Goal: Transaction & Acquisition: Purchase product/service

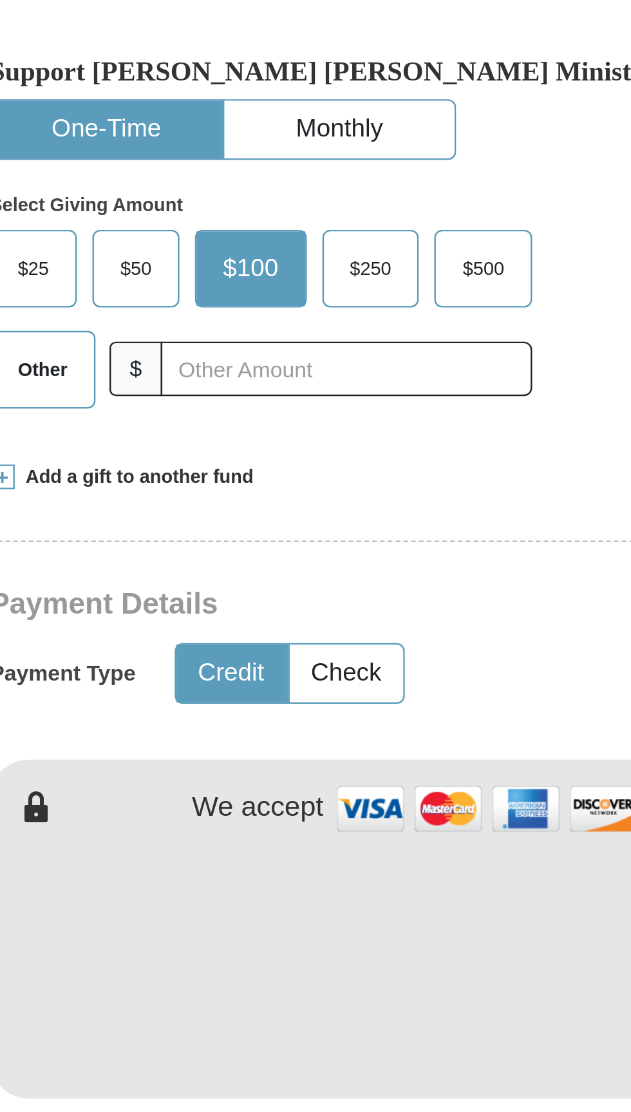
scroll to position [3, 0]
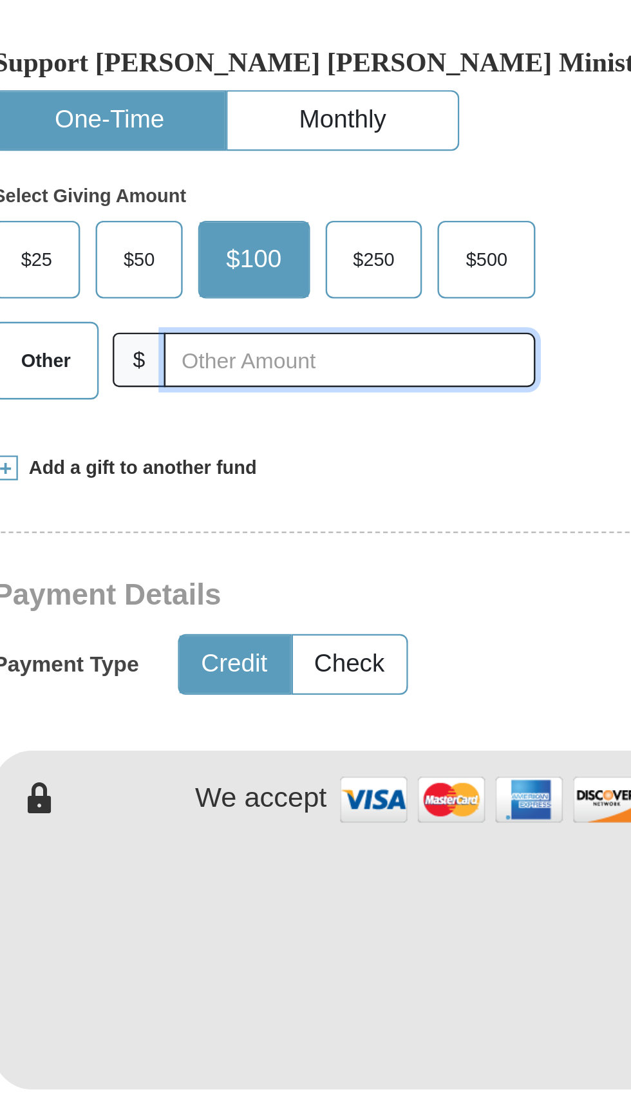
click at [248, 519] on input "text" at bounding box center [302, 530] width 154 height 23
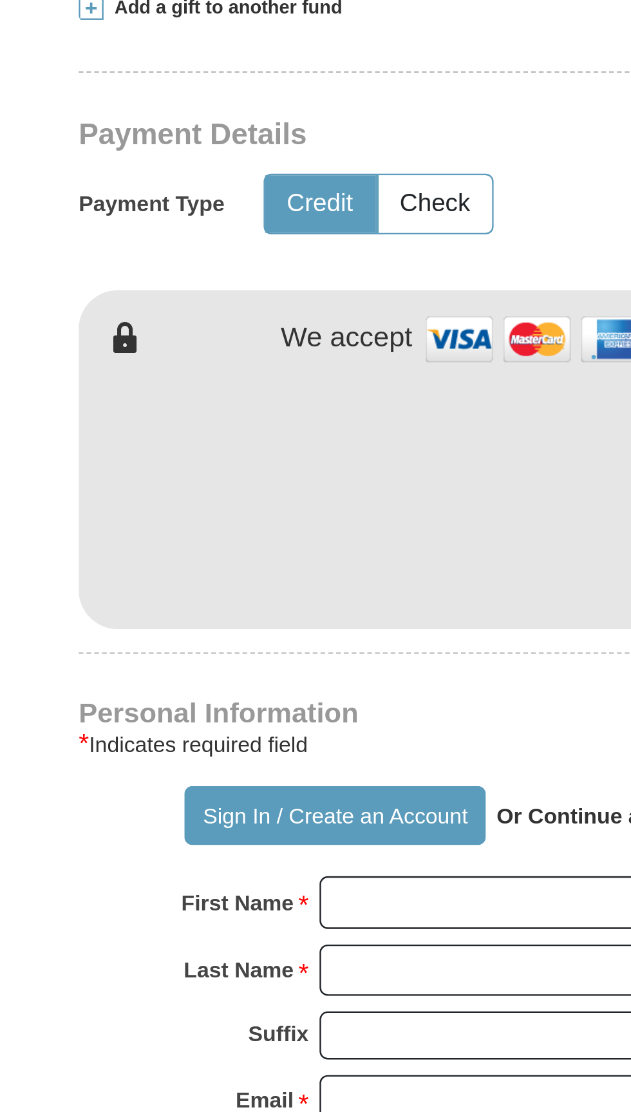
type input "93.00"
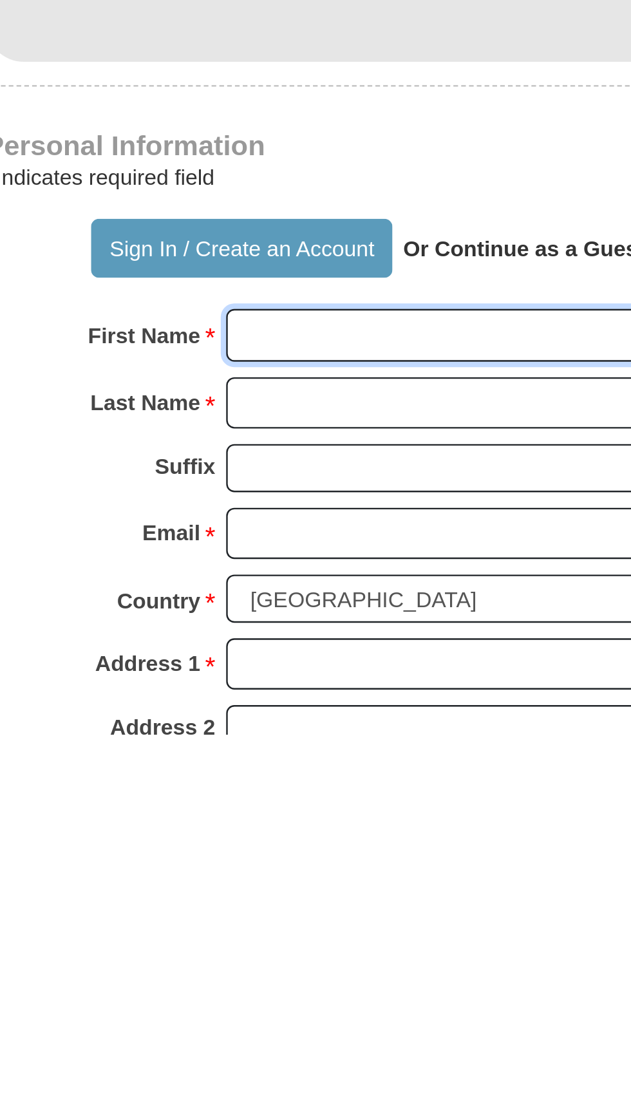
click at [340, 935] on input "First Name *" at bounding box center [365, 946] width 222 height 22
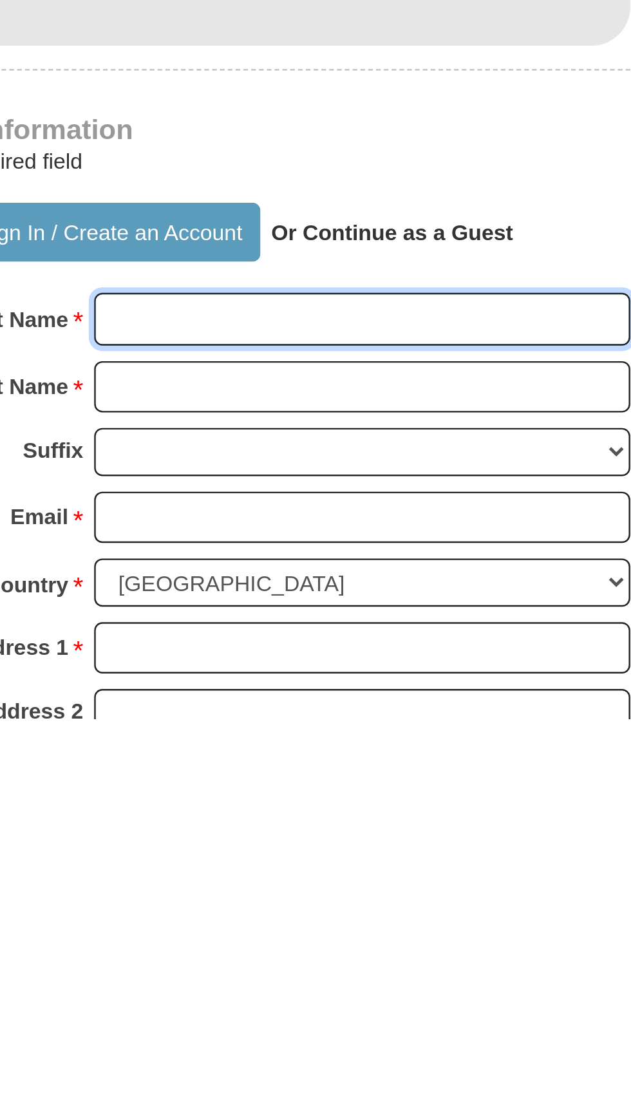
type input "[PERSON_NAME]"
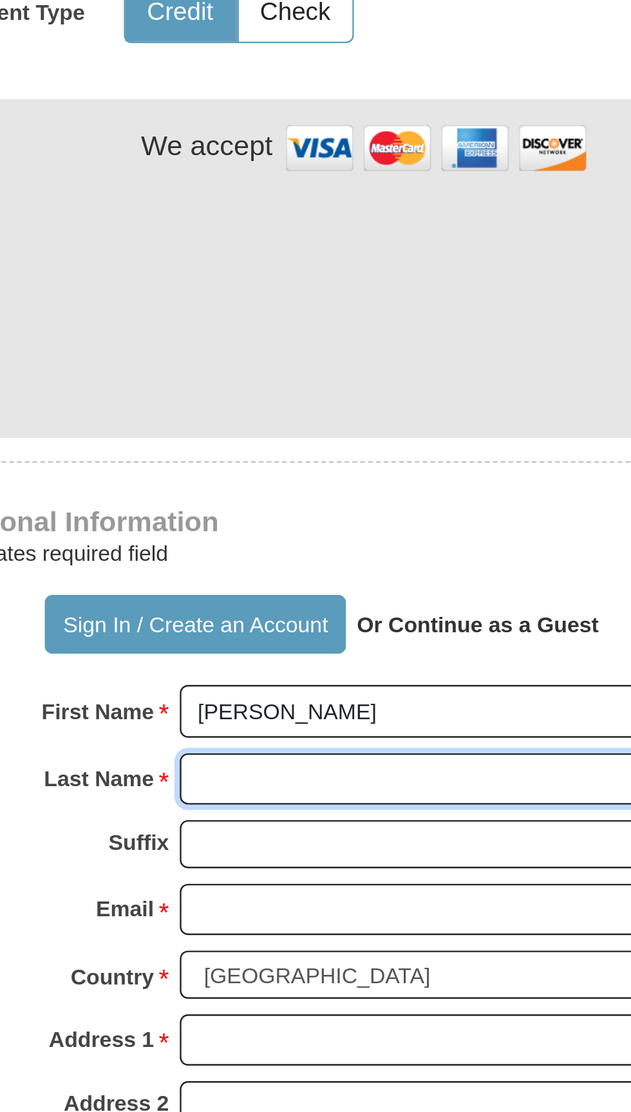
click at [326, 963] on input "Last Name *" at bounding box center [365, 974] width 222 height 22
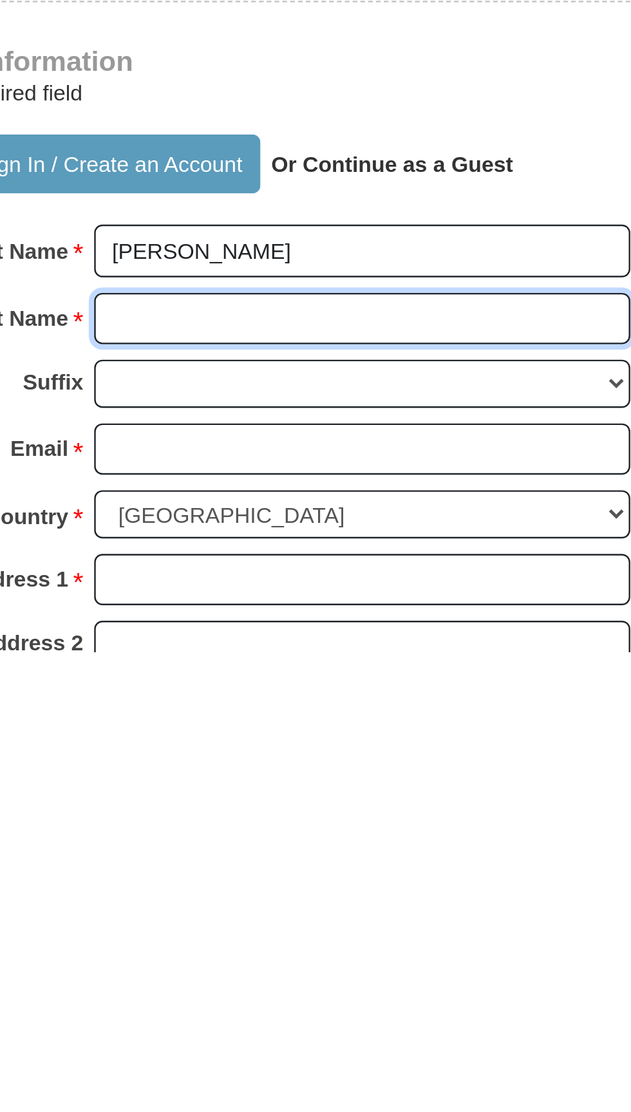
type input "Squire"
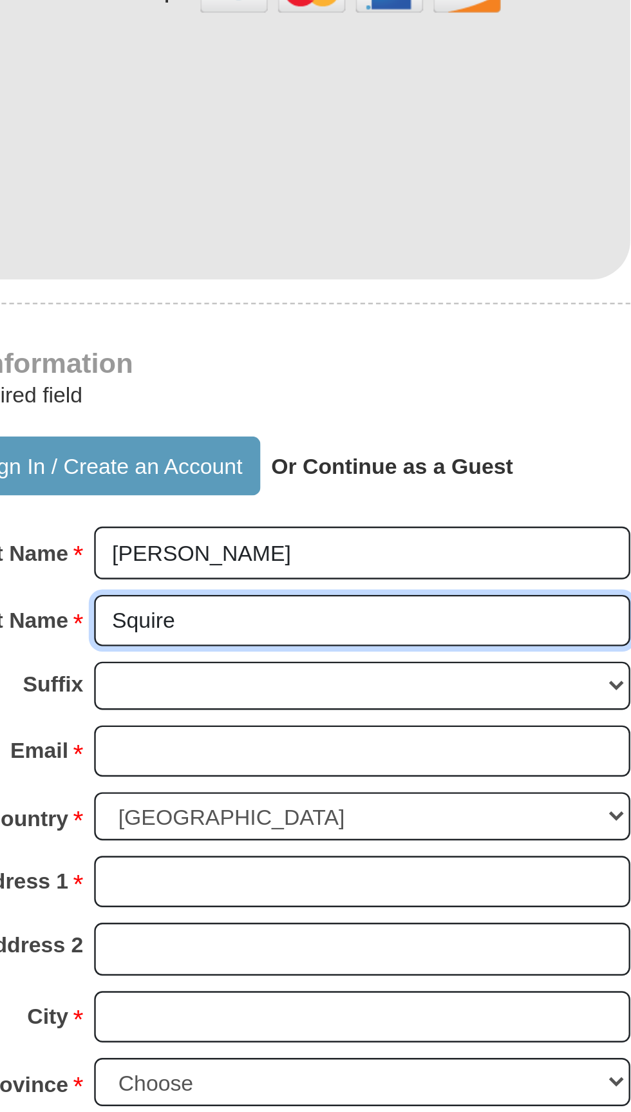
scroll to position [73, 0]
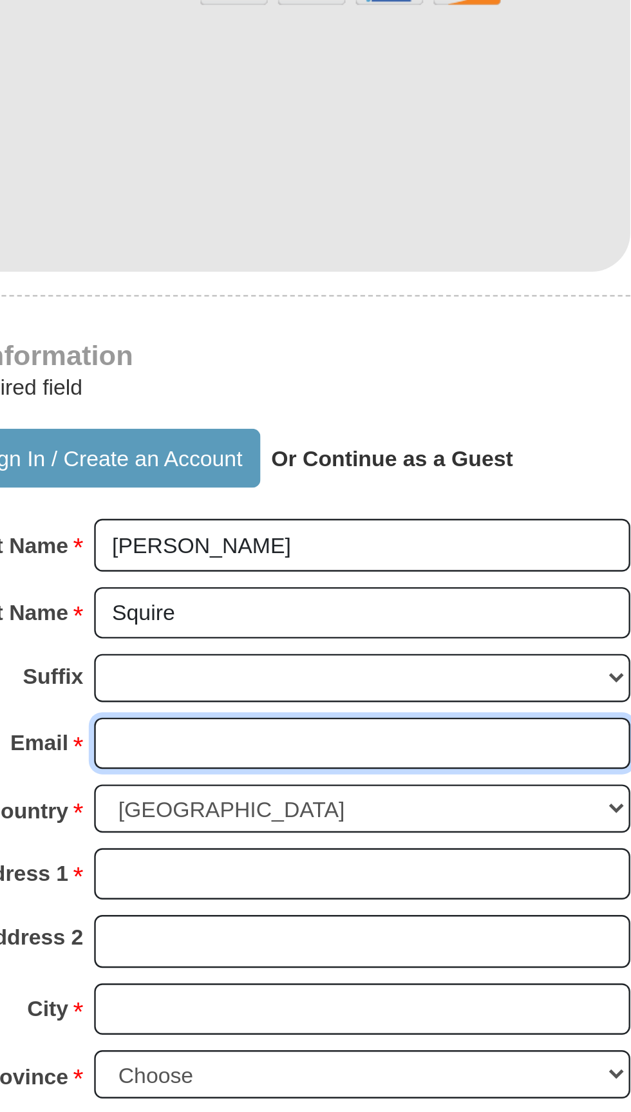
click at [353, 948] on input "Email *" at bounding box center [365, 959] width 222 height 22
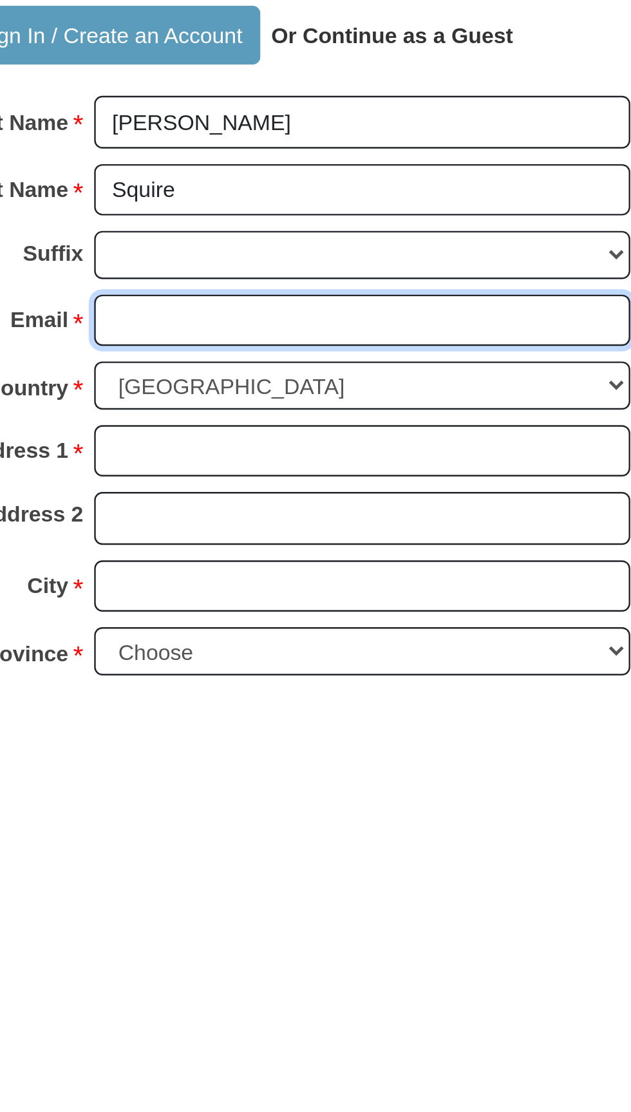
type input "[EMAIL_ADDRESS][DOMAIN_NAME]"
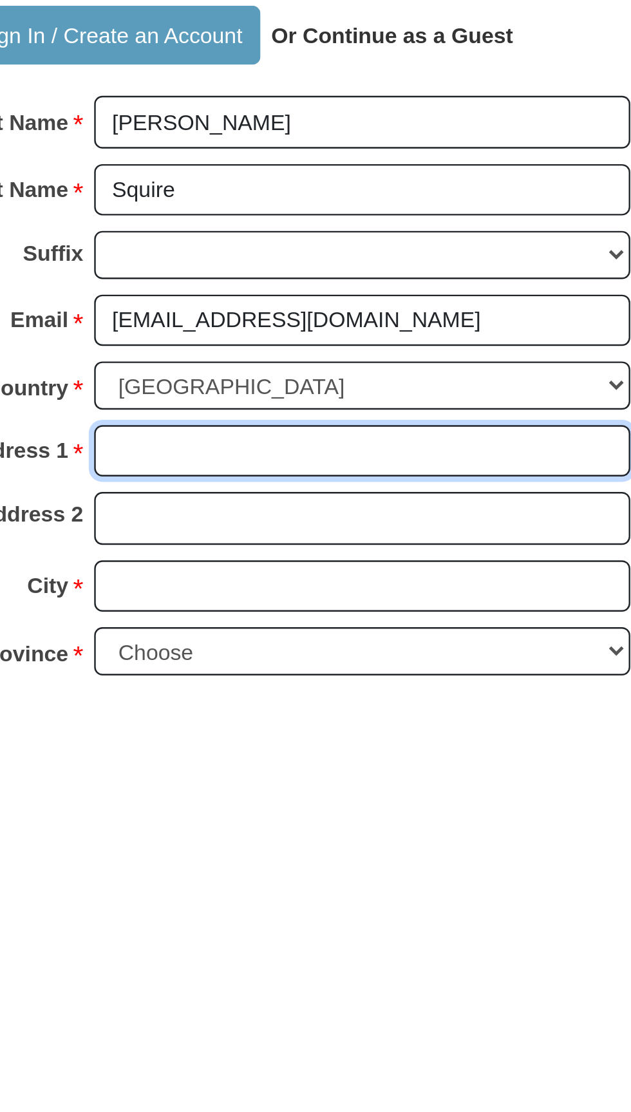
type input "[STREET_ADDRESS]"
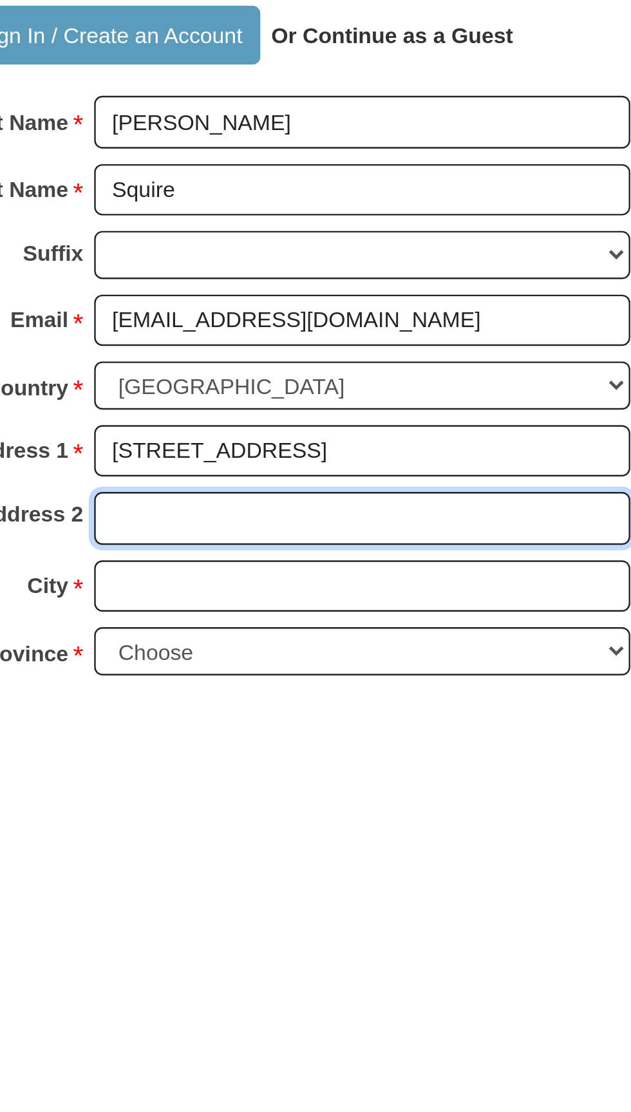
type input "Lot 24"
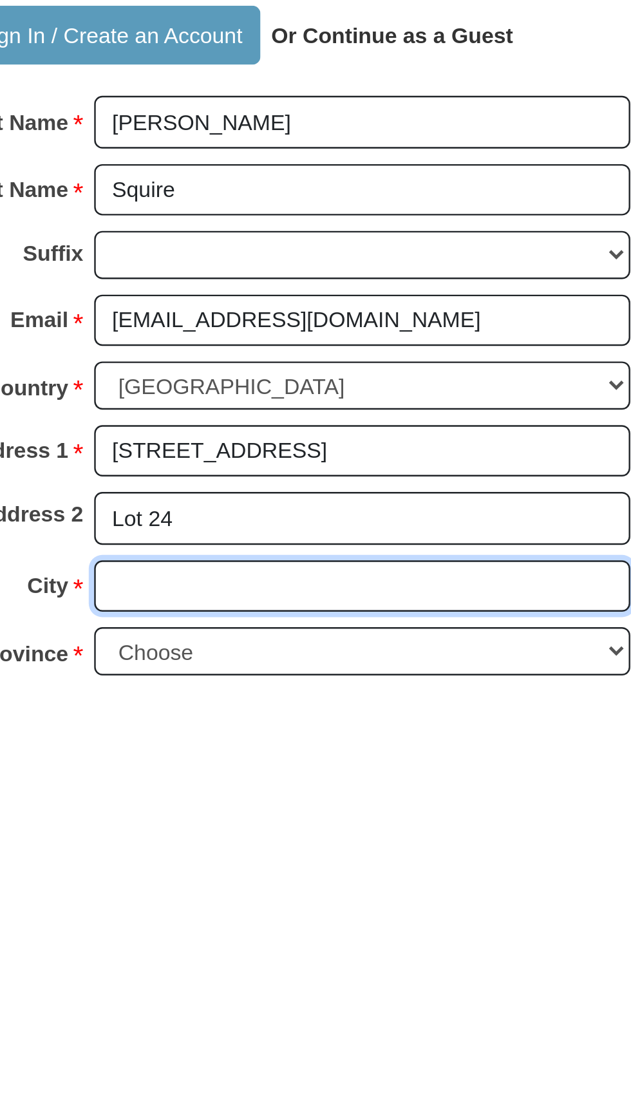
type input "Sylvania"
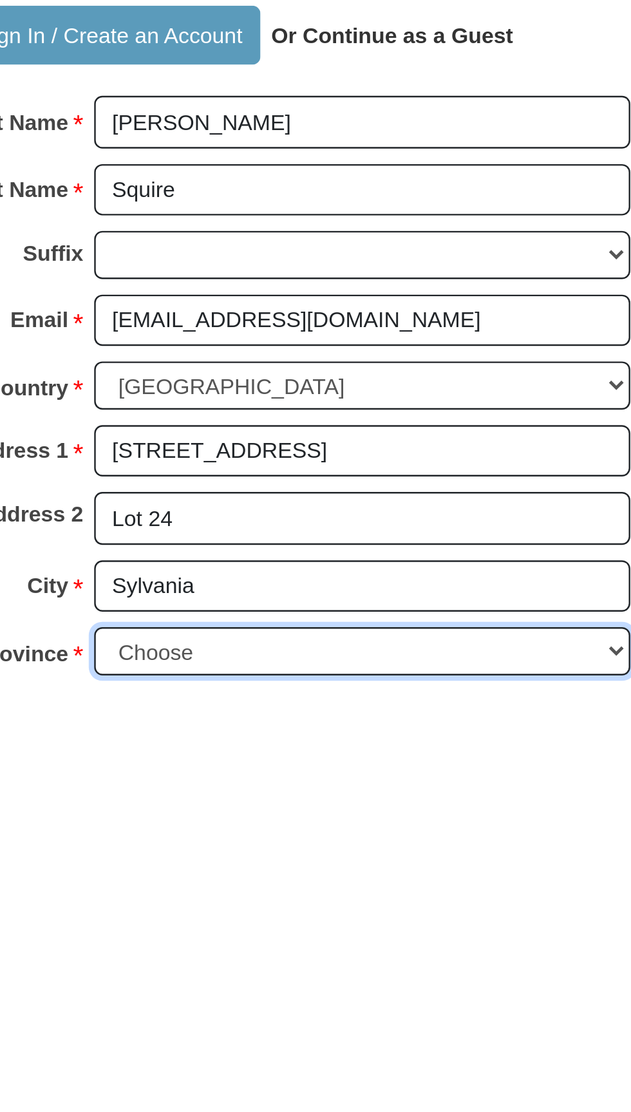
select select "OH"
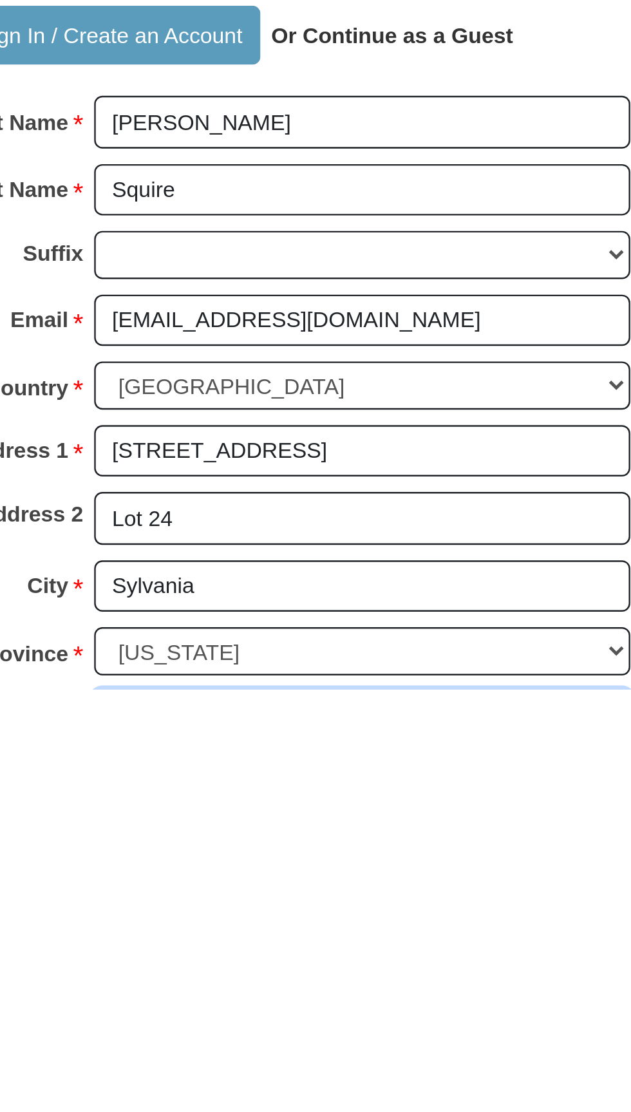
type input "43560"
type input "4194616250"
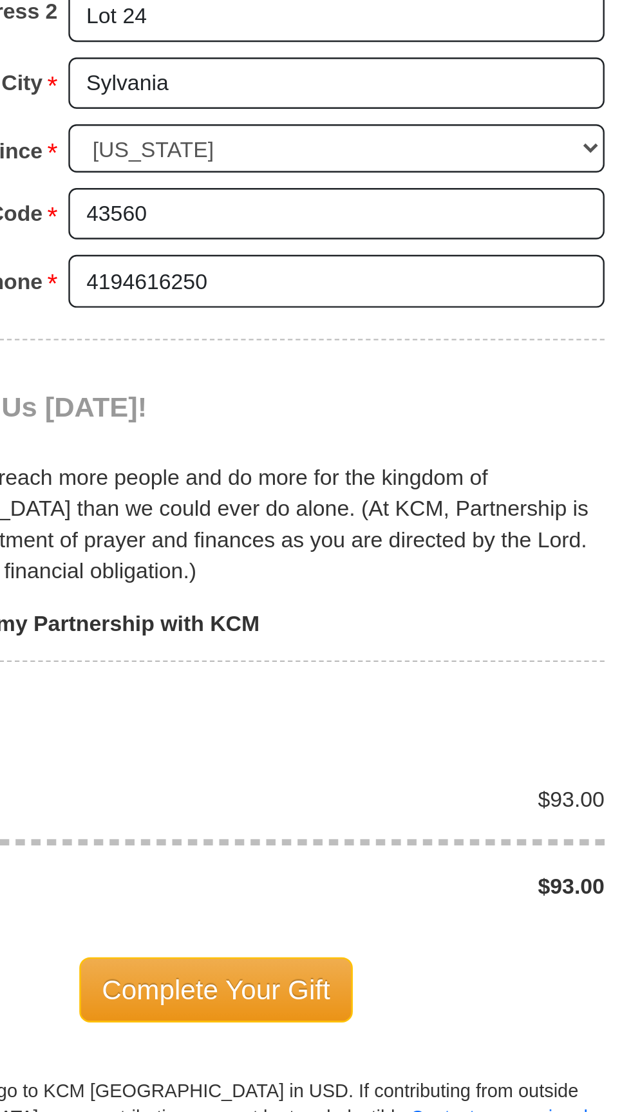
scroll to position [457, 0]
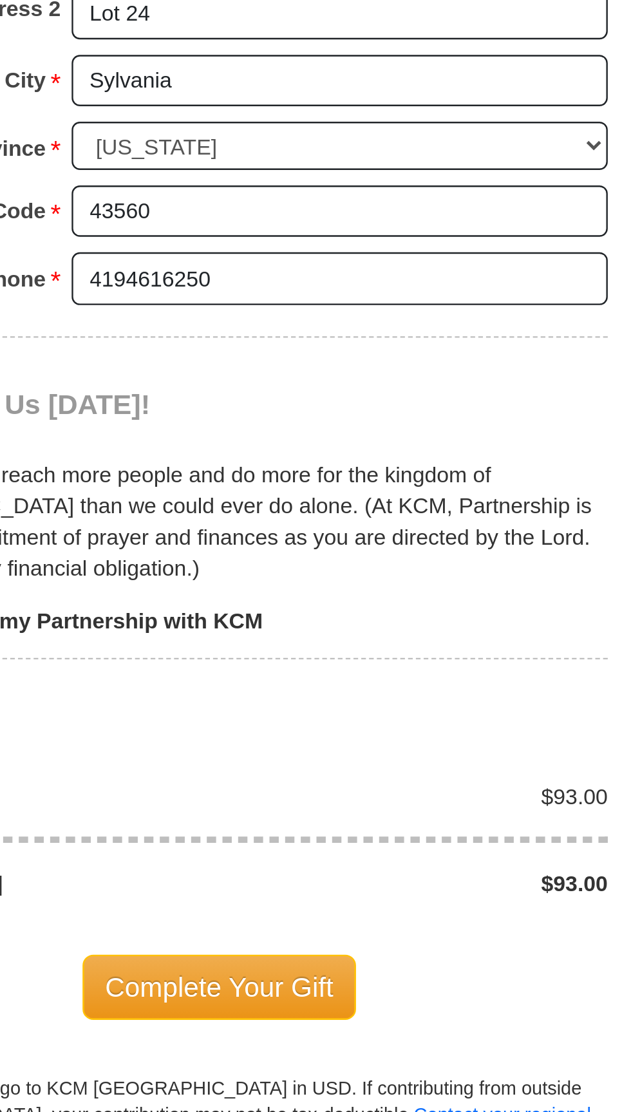
click at [336, 1047] on span "Complete Your Gift" at bounding box center [316, 1060] width 114 height 27
